Goal: Task Accomplishment & Management: Use online tool/utility

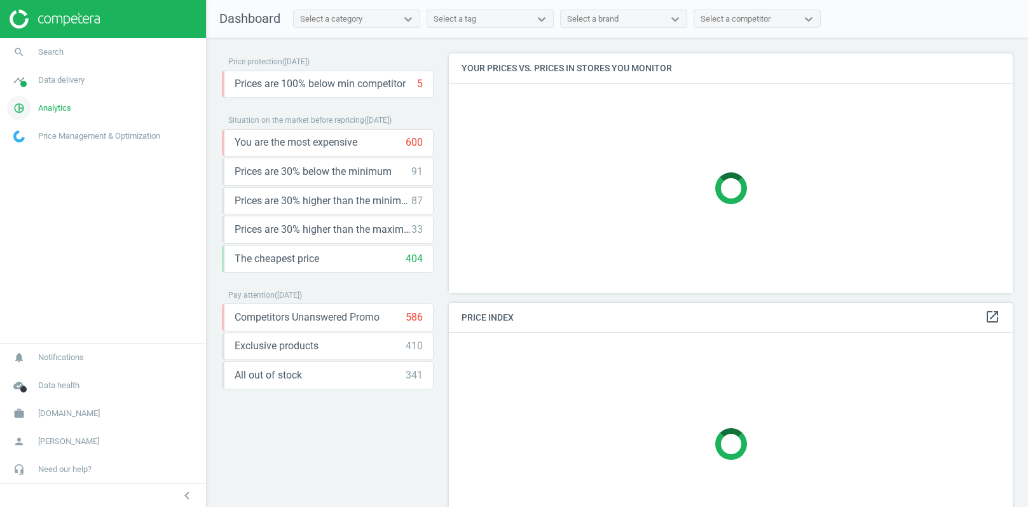
scroll to position [239, 565]
click at [59, 417] on link "work [DOMAIN_NAME]" at bounding box center [103, 413] width 206 height 28
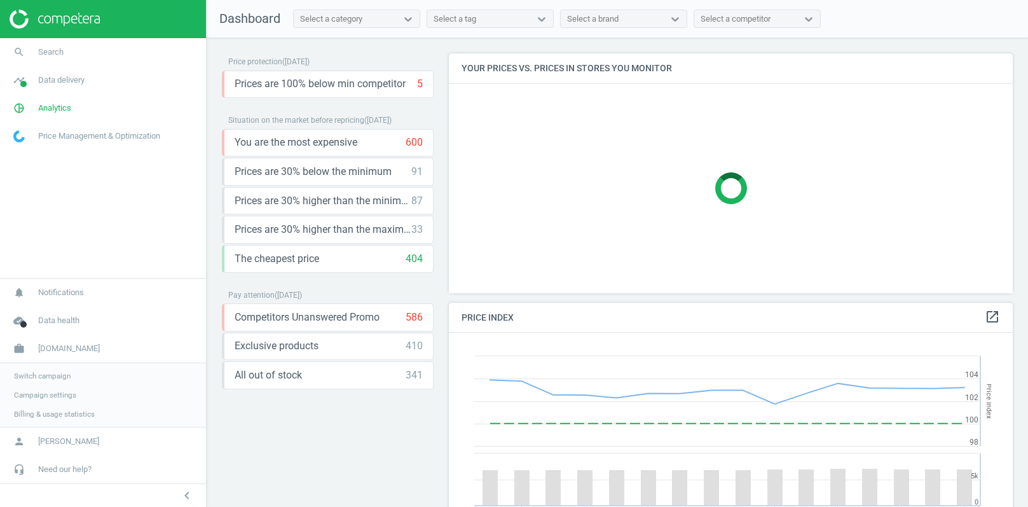
scroll to position [292, 565]
click at [75, 85] on span "Data delivery" at bounding box center [61, 79] width 46 height 11
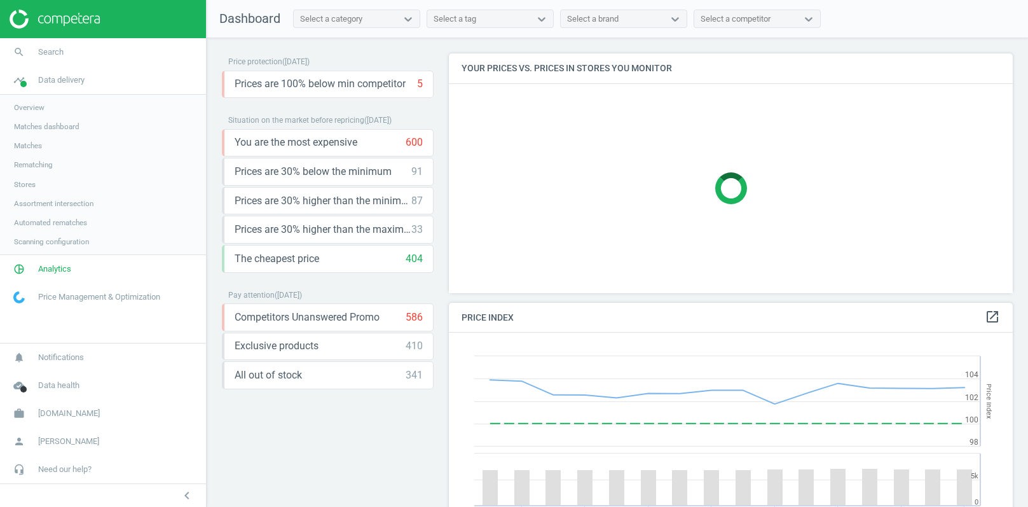
click at [29, 149] on span "Matches" at bounding box center [28, 146] width 28 height 10
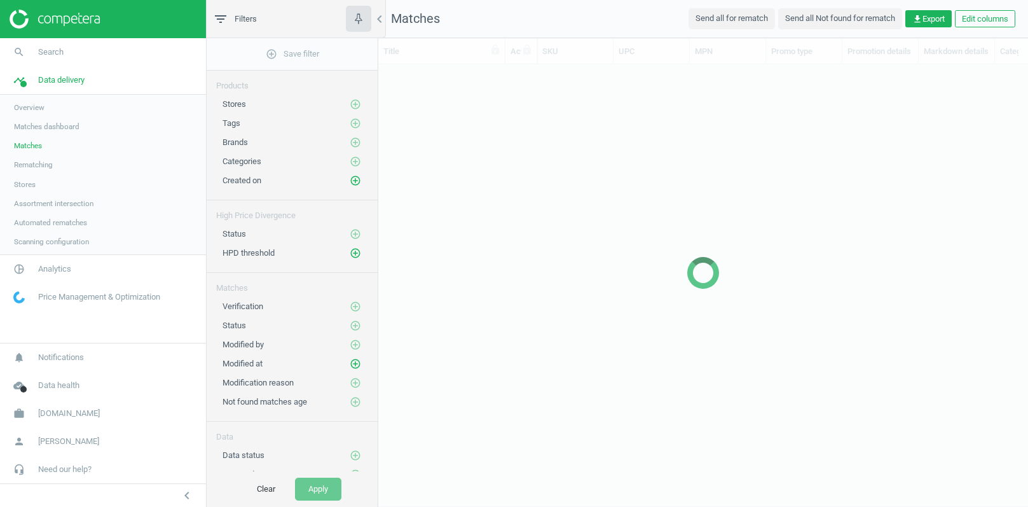
scroll to position [1, 1]
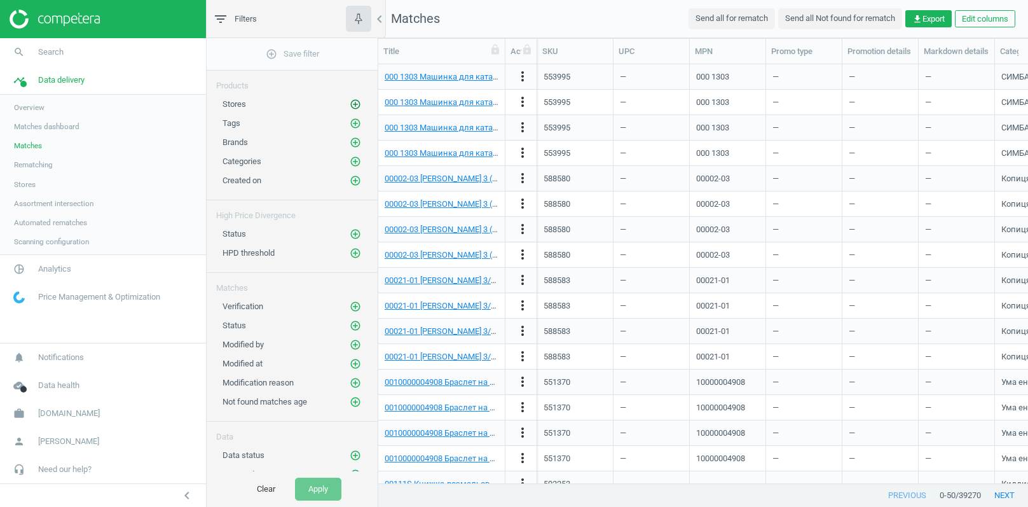
click at [357, 102] on icon "add_circle_outline" at bounding box center [355, 104] width 11 height 11
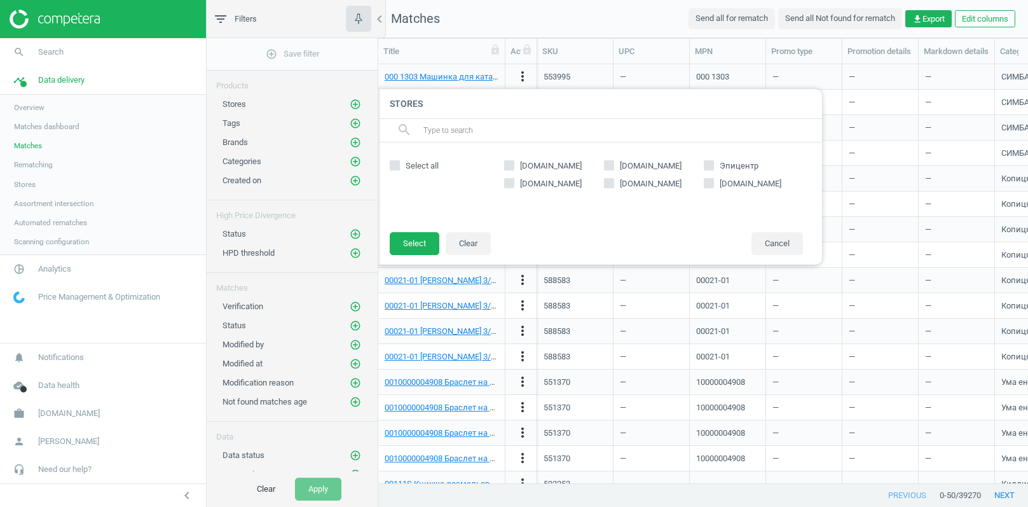
click at [509, 165] on input "[DOMAIN_NAME]" at bounding box center [509, 166] width 8 height 8
checkbox input "true"
click at [408, 251] on button "Select" at bounding box center [415, 243] width 50 height 23
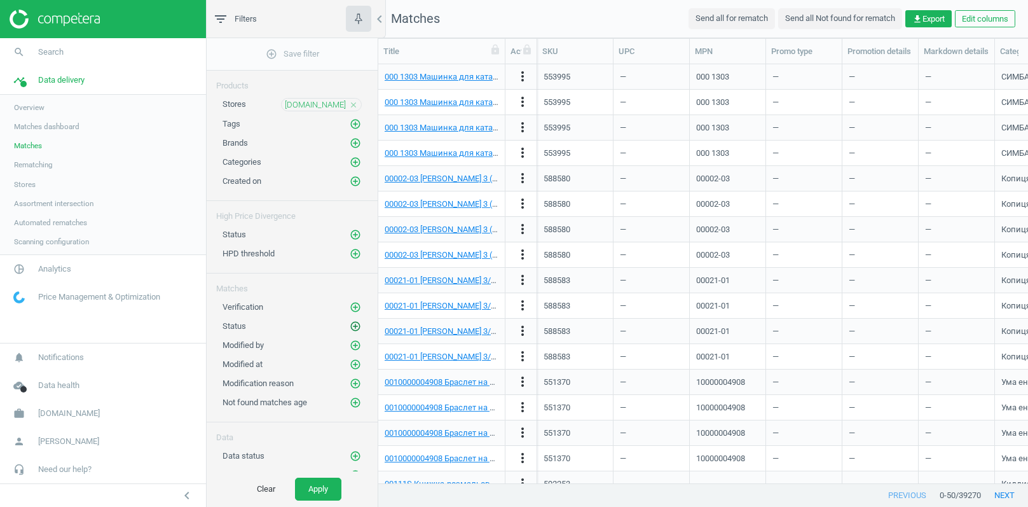
click at [354, 320] on icon "add_circle_outline" at bounding box center [355, 325] width 11 height 11
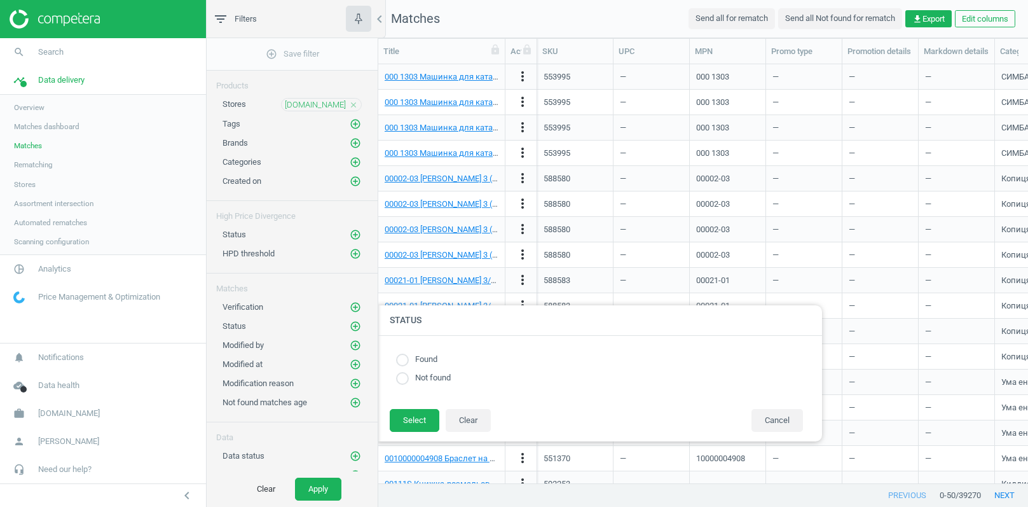
click at [404, 364] on input "radio" at bounding box center [402, 360] width 13 height 13
radio input "true"
click at [405, 425] on button "Select" at bounding box center [415, 420] width 50 height 23
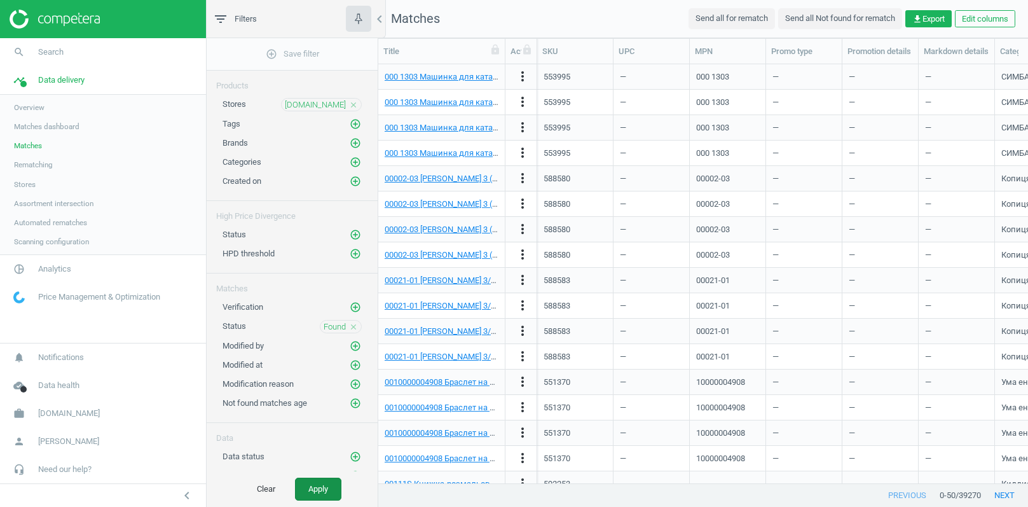
click at [327, 488] on button "Apply" at bounding box center [318, 489] width 46 height 23
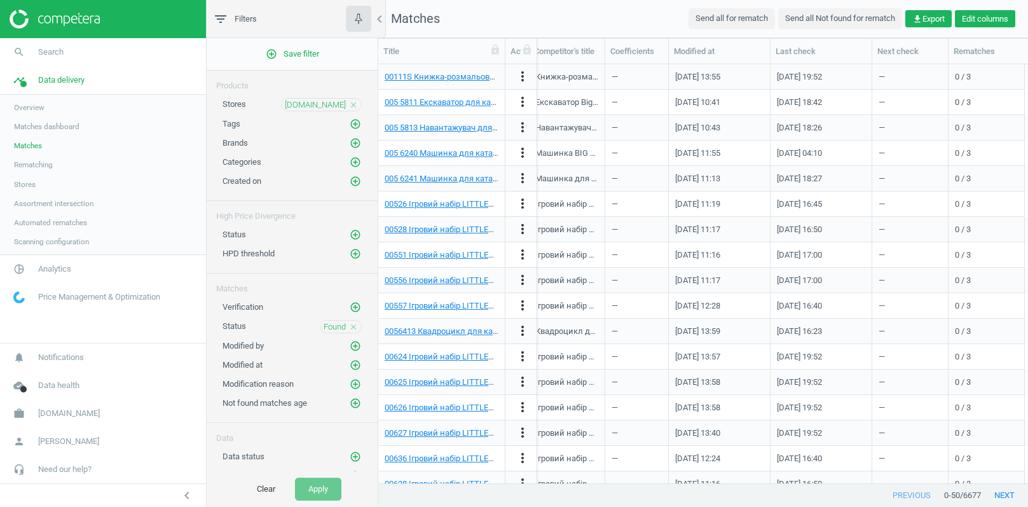
click at [982, 18] on button "Edit columns" at bounding box center [985, 19] width 60 height 18
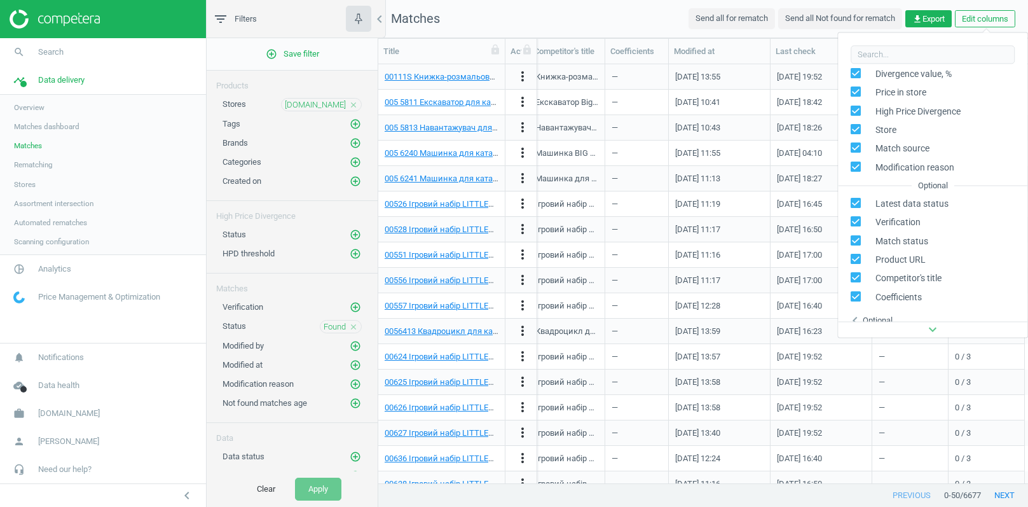
scroll to position [292, 0]
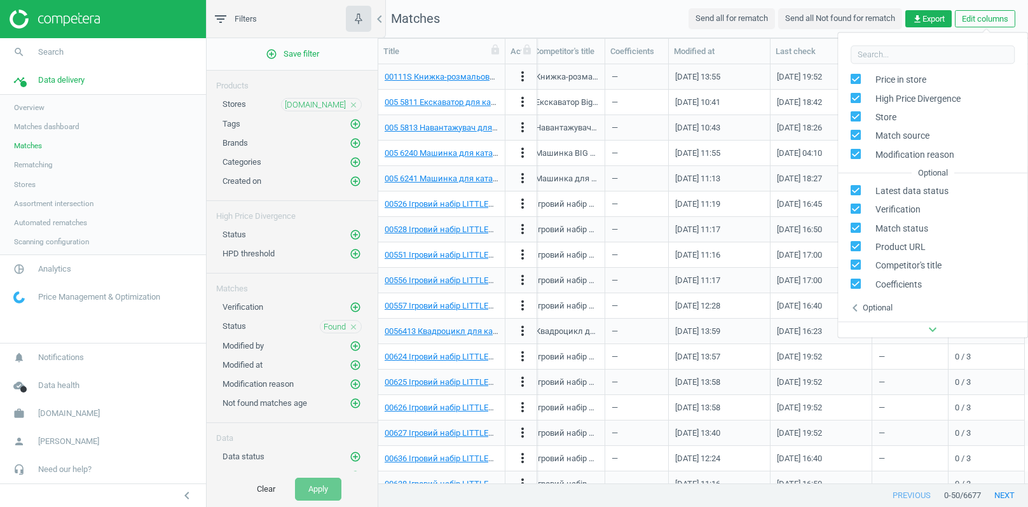
click at [882, 308] on div "Optional" at bounding box center [878, 307] width 30 height 11
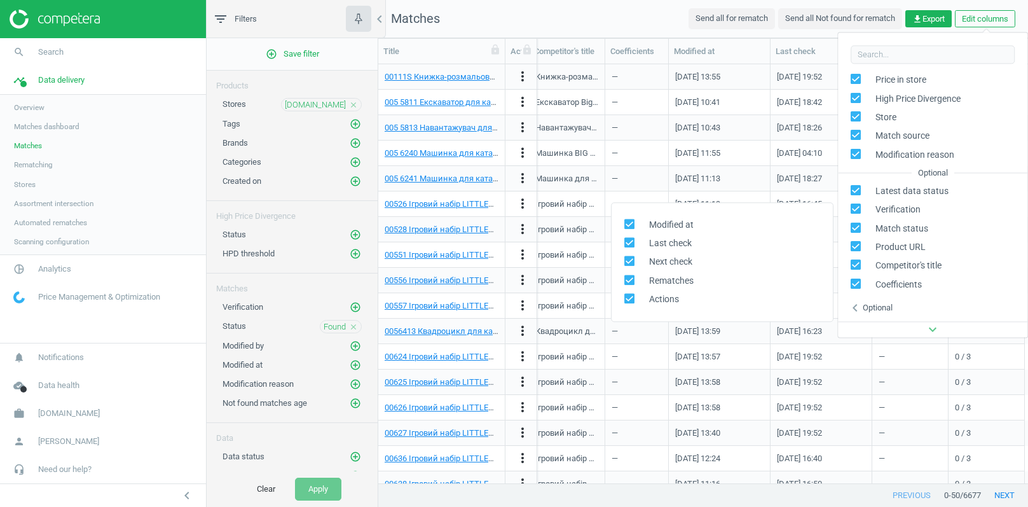
click at [880, 307] on div "Optional" at bounding box center [878, 307] width 30 height 11
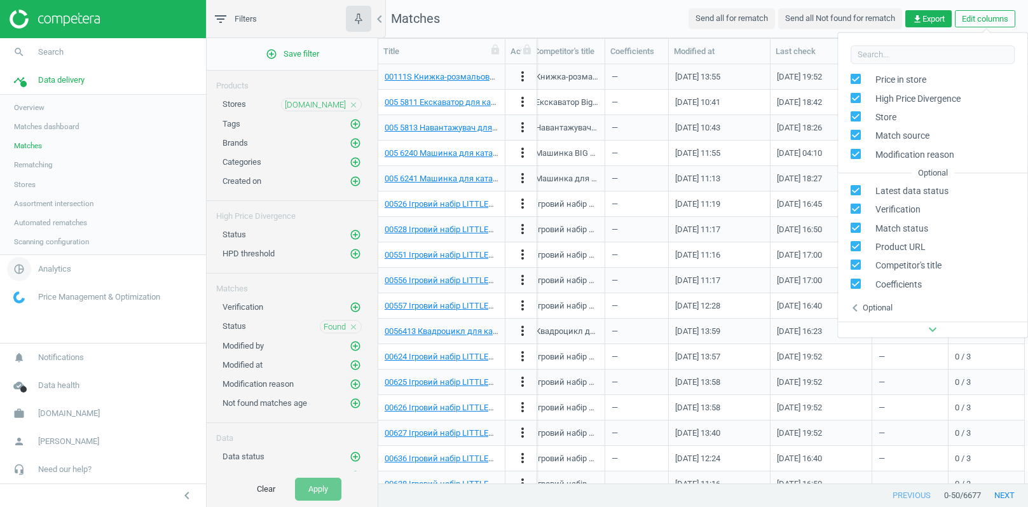
click at [55, 270] on span "Analytics" at bounding box center [54, 268] width 33 height 11
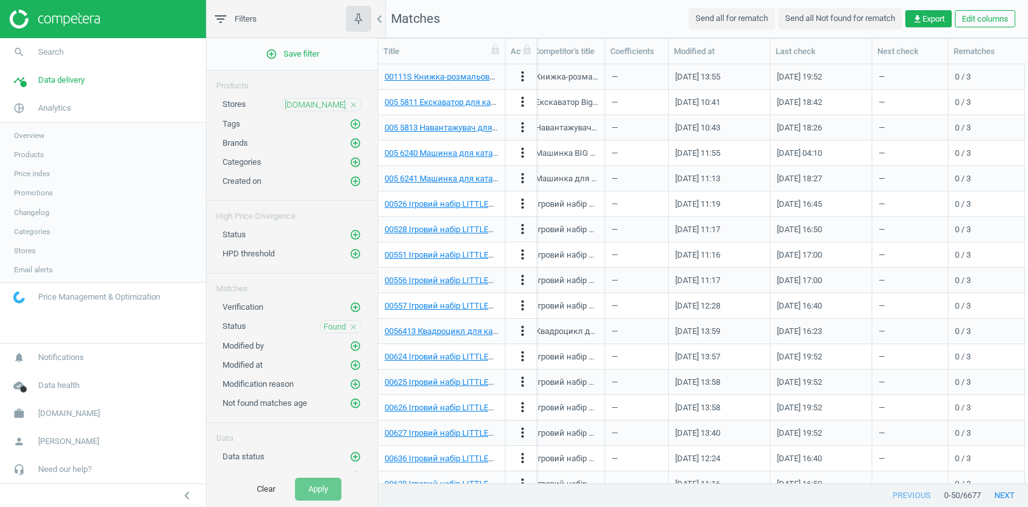
click at [32, 155] on span "Products" at bounding box center [29, 154] width 30 height 10
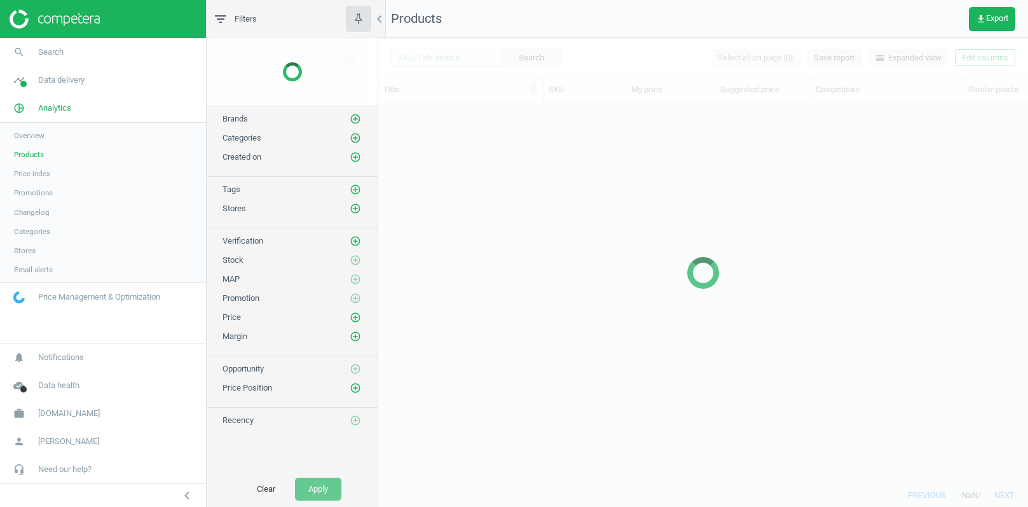
scroll to position [382, 649]
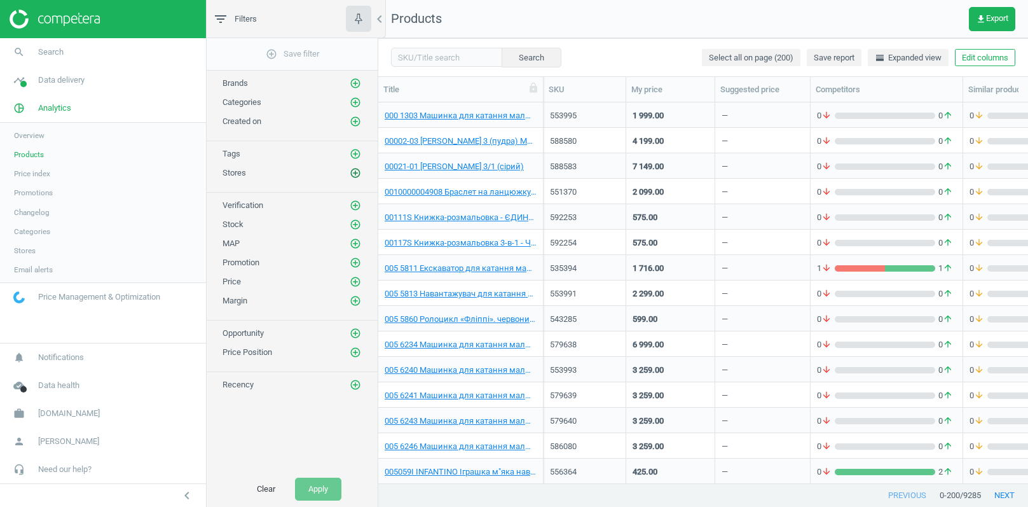
click at [355, 170] on icon "add_circle_outline" at bounding box center [355, 172] width 11 height 11
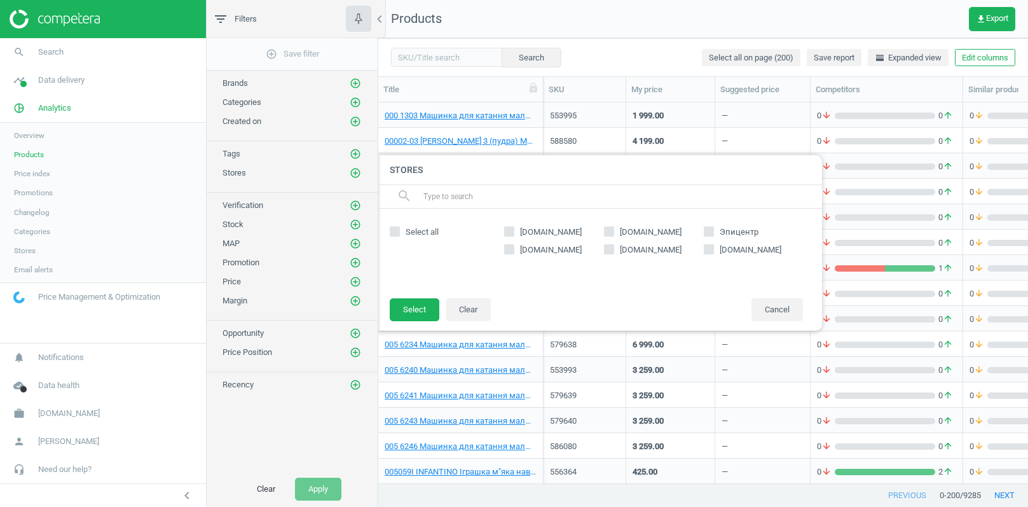
click at [512, 228] on input "[DOMAIN_NAME]" at bounding box center [509, 232] width 8 height 8
checkbox input "true"
click at [417, 313] on button "Select" at bounding box center [415, 309] width 50 height 23
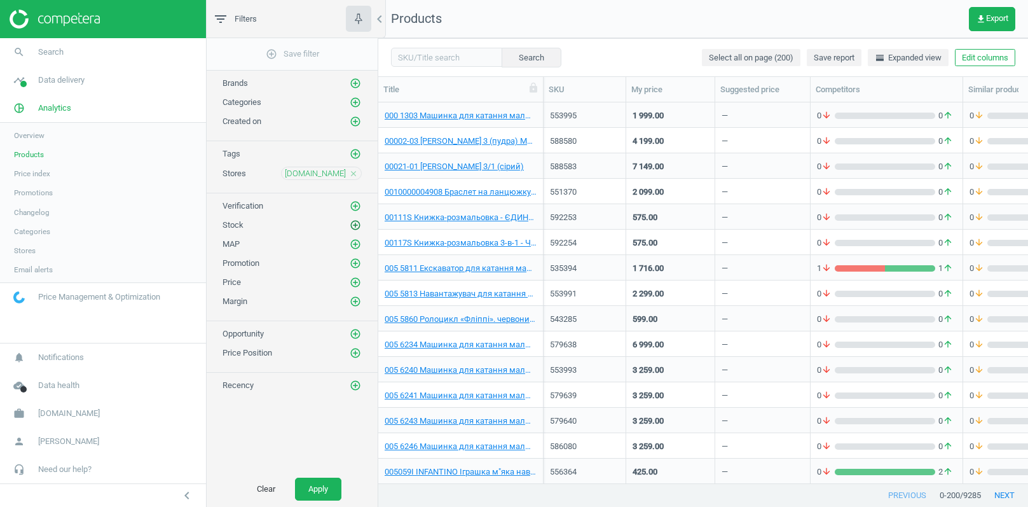
click at [356, 221] on icon "add_circle_outline" at bounding box center [355, 224] width 11 height 11
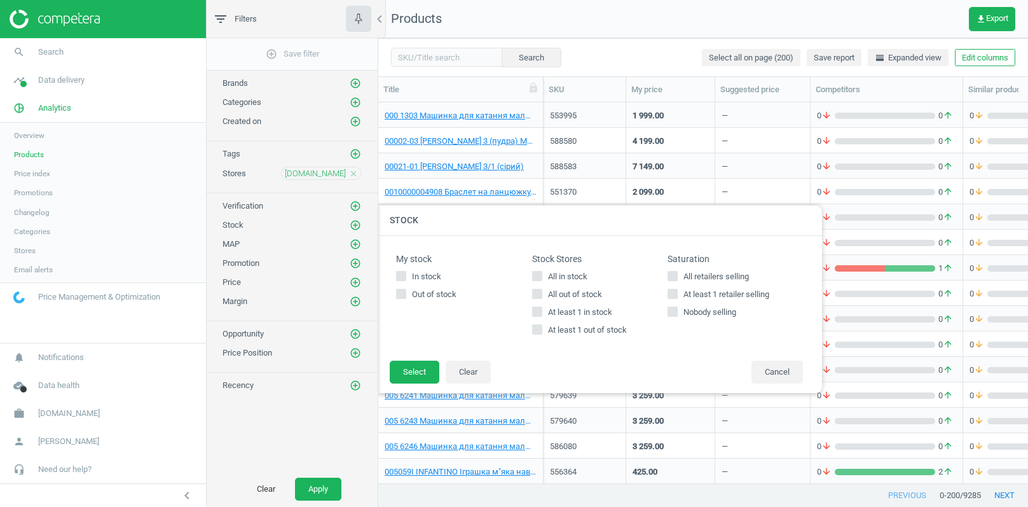
click at [674, 294] on input "At least 1 retailer selling" at bounding box center [673, 293] width 8 height 8
checkbox input "true"
click at [427, 369] on button "Select" at bounding box center [415, 372] width 50 height 23
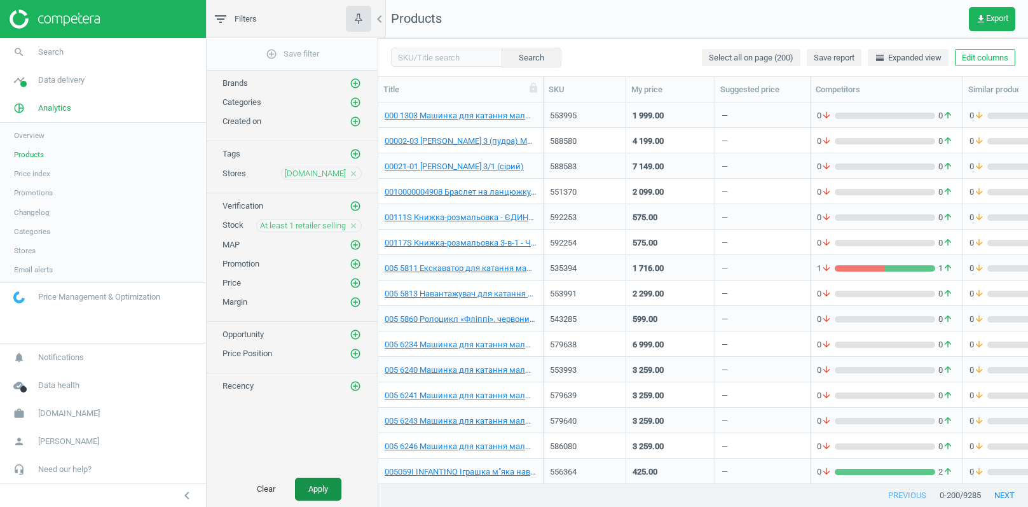
click at [317, 482] on button "Apply" at bounding box center [318, 489] width 46 height 23
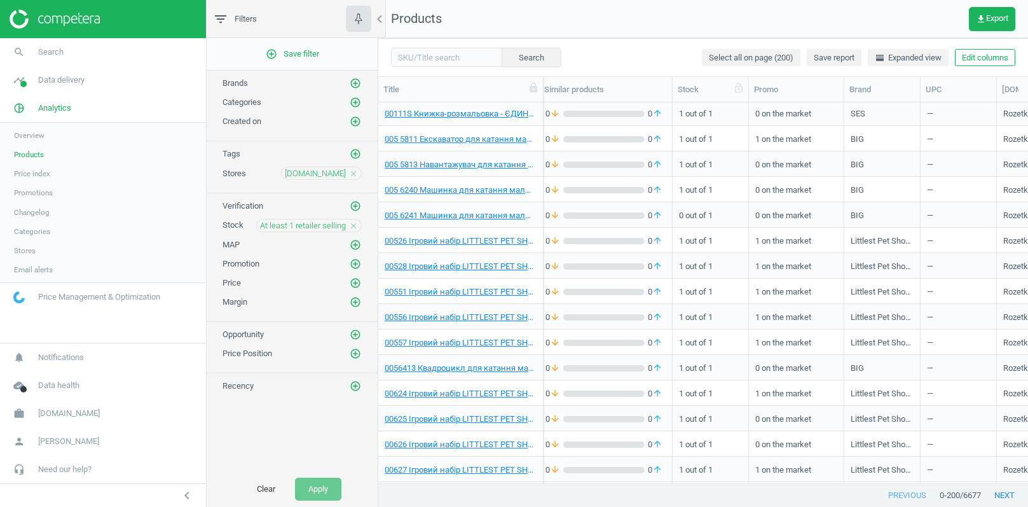
scroll to position [0, 477]
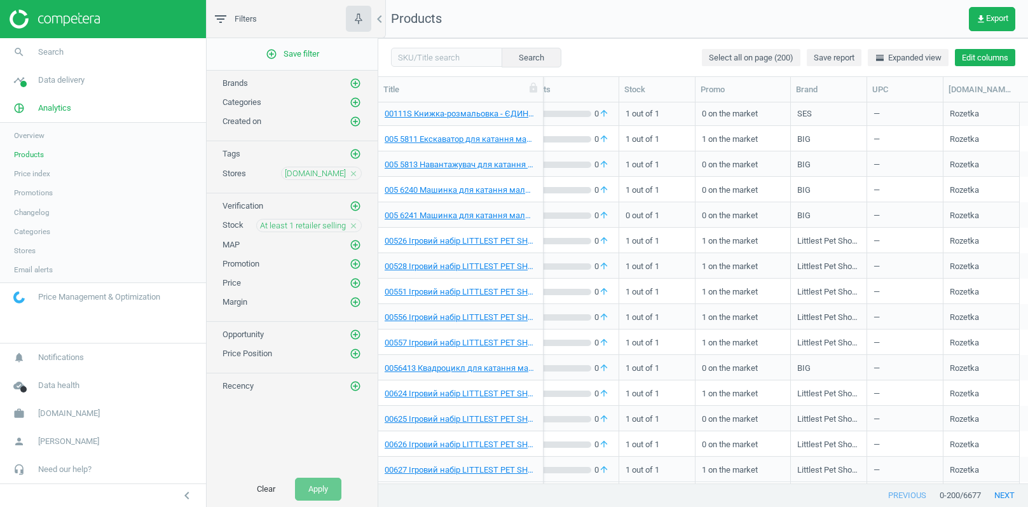
click at [982, 58] on button "Edit columns" at bounding box center [985, 58] width 60 height 18
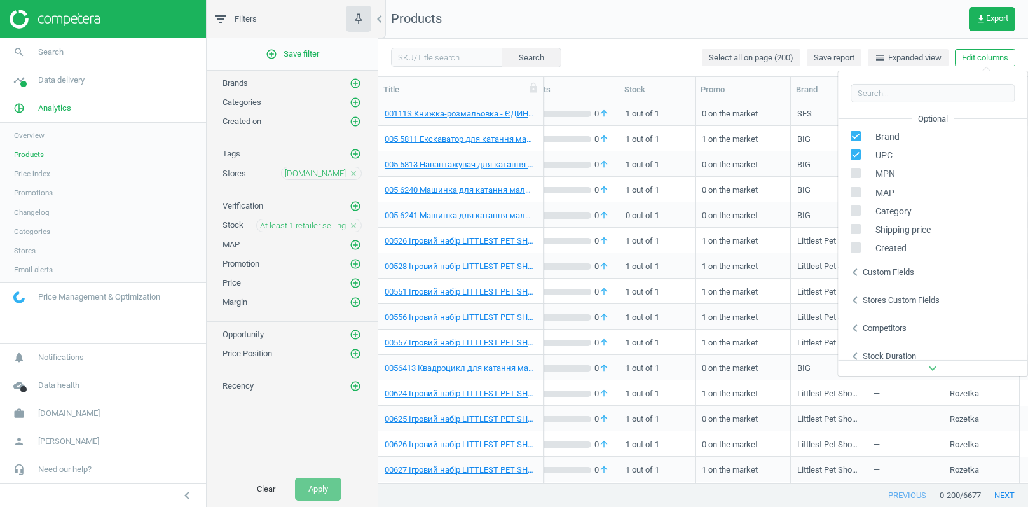
scroll to position [172, 0]
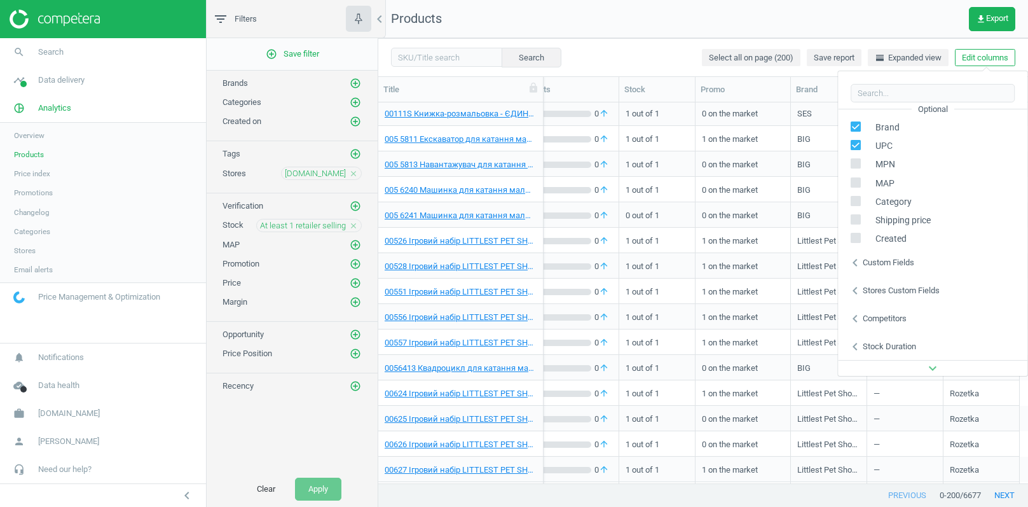
click at [897, 266] on div "Custom fields" at bounding box center [889, 262] width 52 height 11
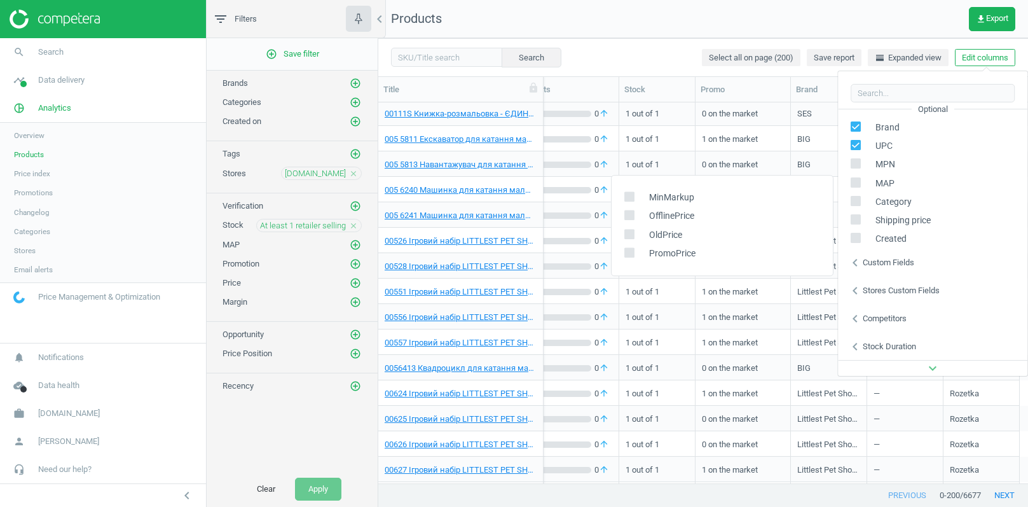
click at [897, 265] on div "Custom fields" at bounding box center [889, 262] width 52 height 11
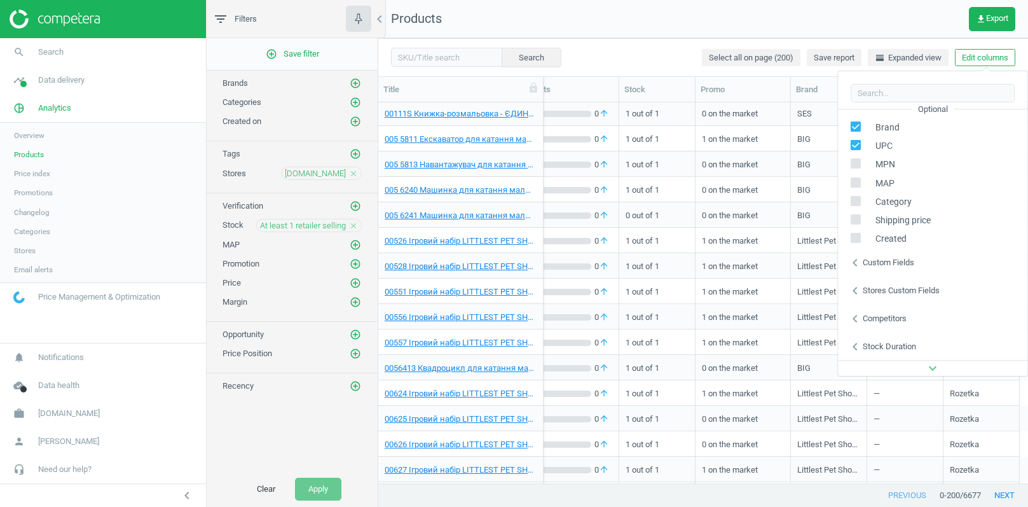
click at [892, 296] on div "chevron_left Stores custom fields" at bounding box center [932, 291] width 189 height 28
click at [893, 294] on div "Stores custom fields" at bounding box center [901, 290] width 77 height 11
click at [879, 321] on div "Competitors" at bounding box center [885, 318] width 44 height 11
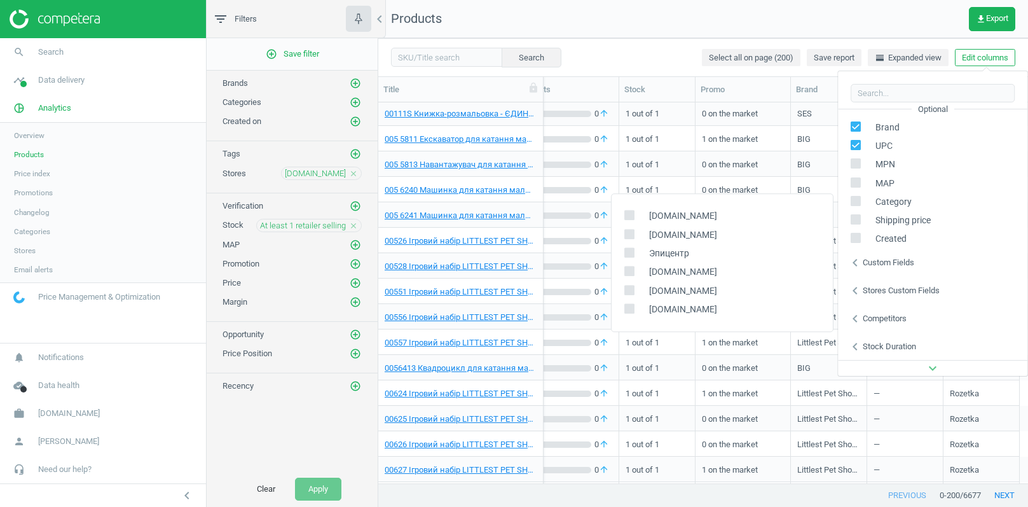
click at [629, 216] on input "checkbox" at bounding box center [629, 215] width 8 height 8
checkbox input "true"
click at [876, 349] on div "Stock duration" at bounding box center [889, 346] width 53 height 11
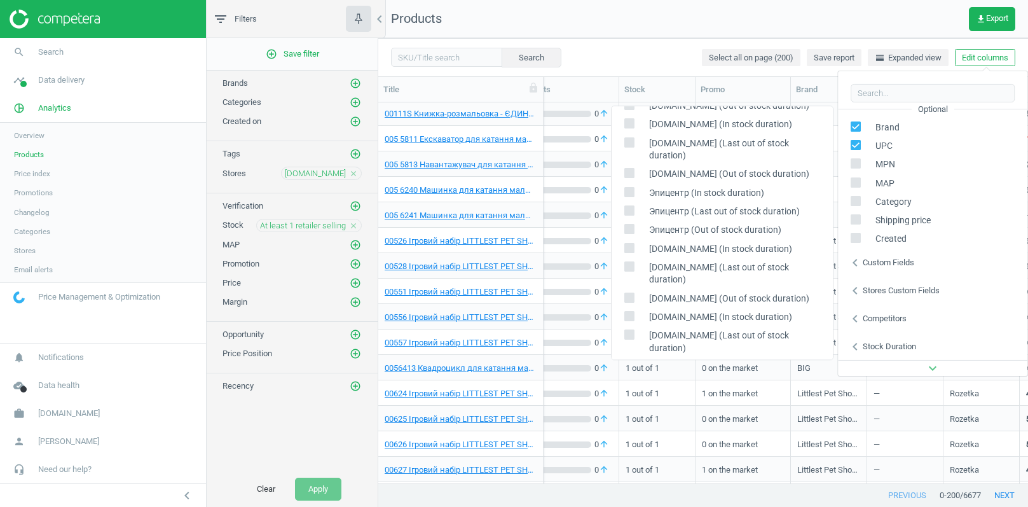
scroll to position [144, 0]
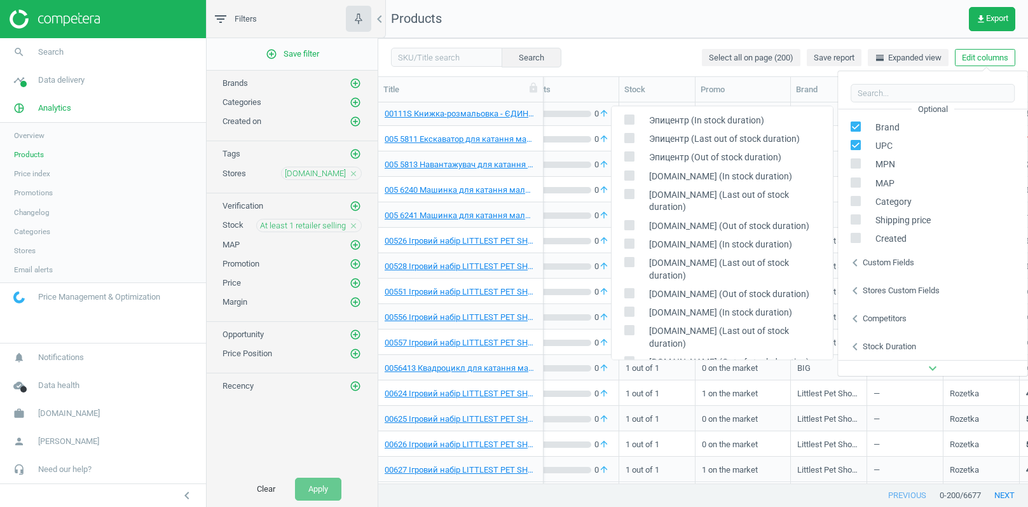
click at [883, 26] on nav "Products get_app Export" at bounding box center [703, 19] width 650 height 38
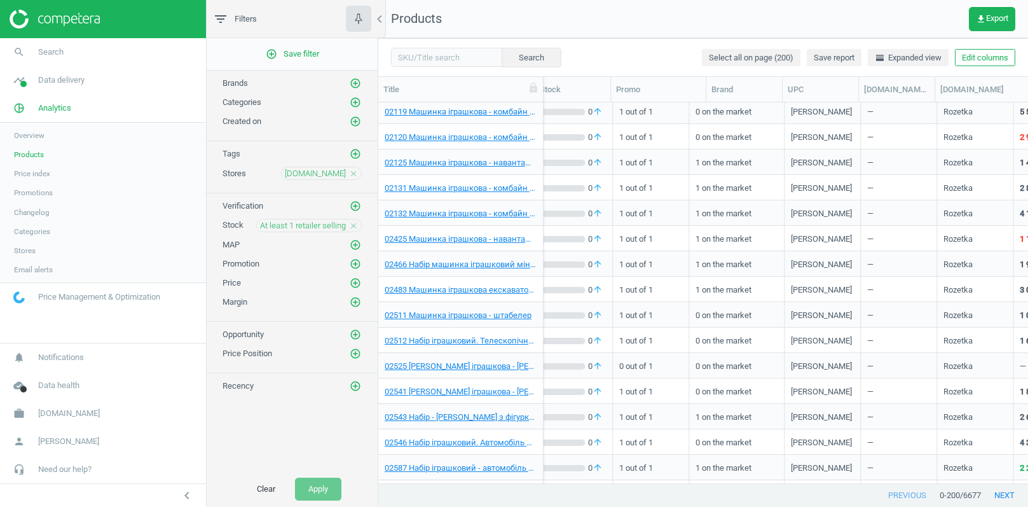
scroll to position [576, 0]
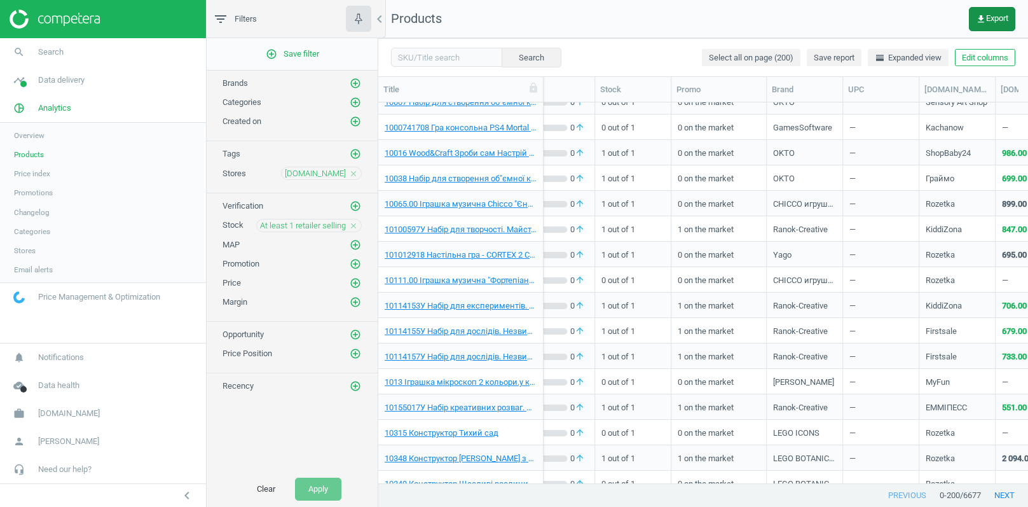
click at [987, 20] on span "get_app Export" at bounding box center [992, 19] width 32 height 10
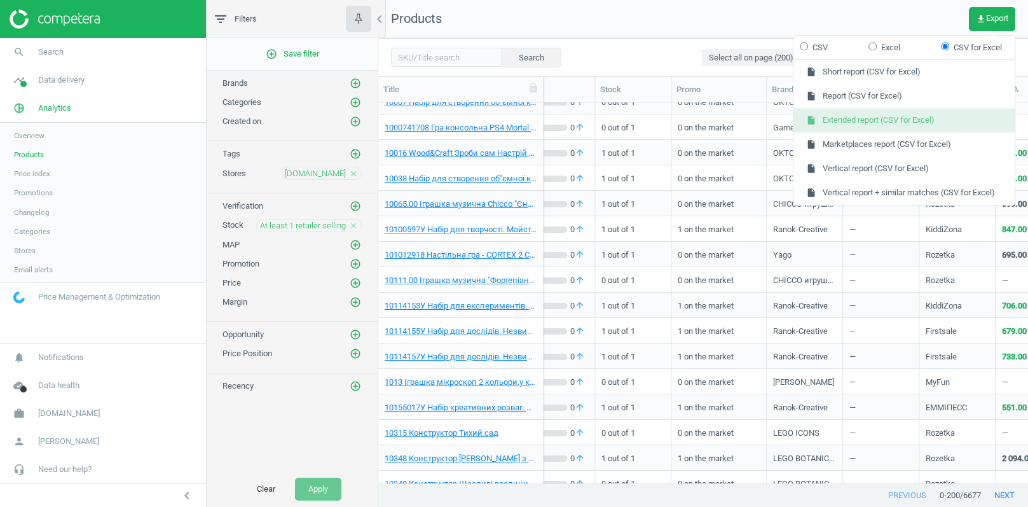
click at [865, 118] on button "insert_drive_file Extended report (CSV for Excel)" at bounding box center [904, 121] width 221 height 24
